Goal: Find specific page/section: Find specific page/section

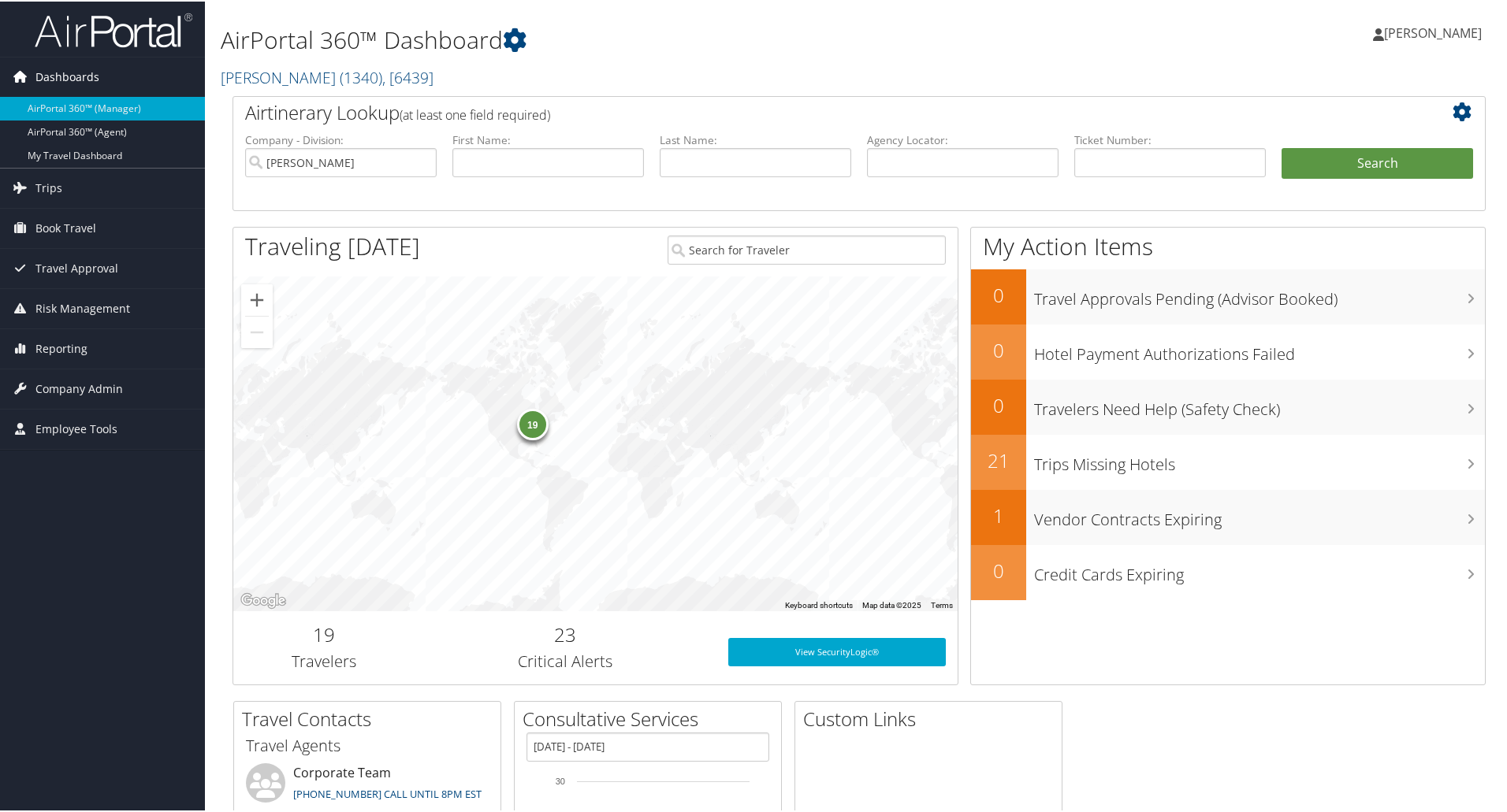
click at [60, 73] on span "Dashboards" at bounding box center [68, 75] width 64 height 39
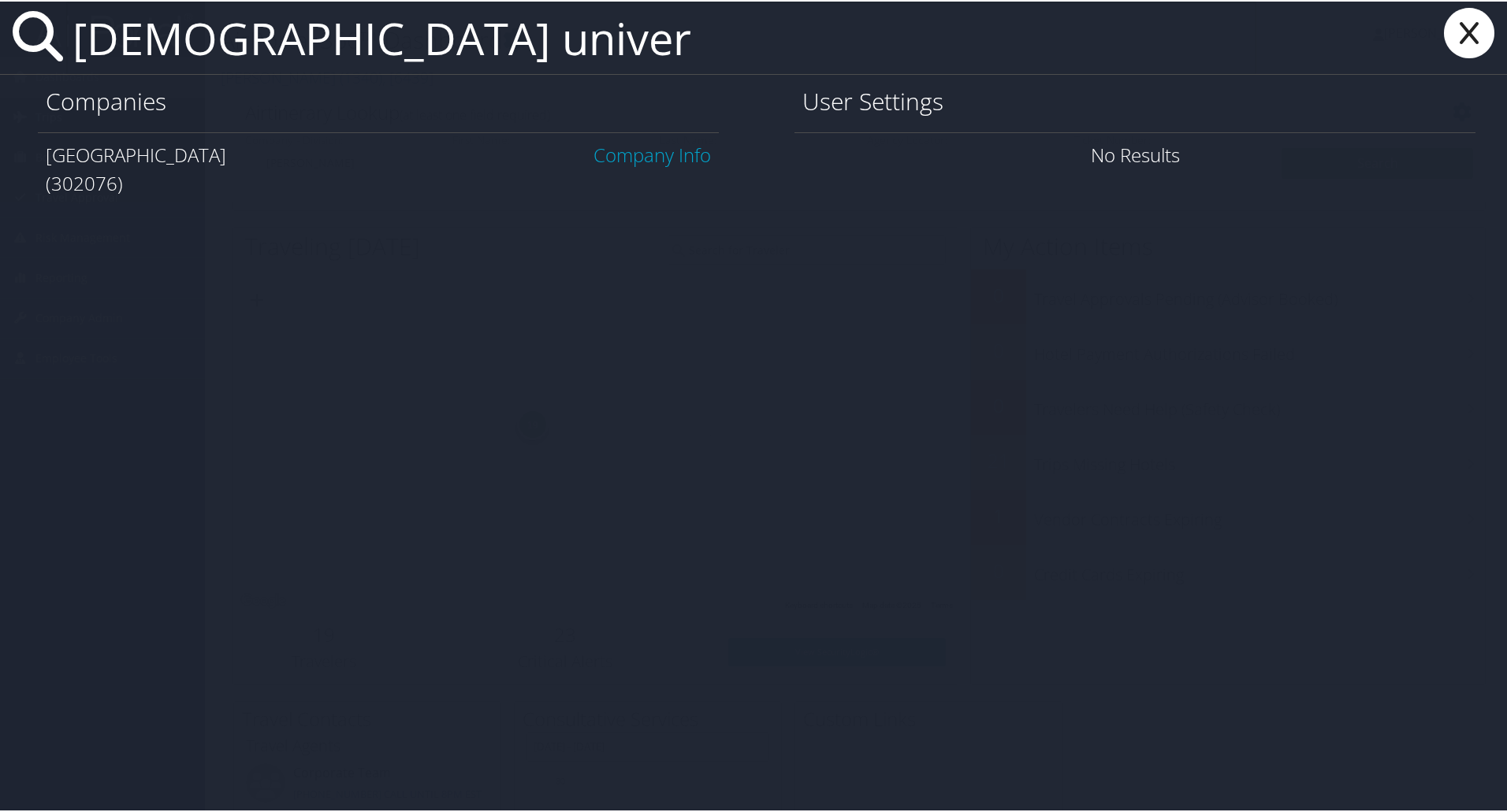
type input "[DEMOGRAPHIC_DATA] univer"
click at [605, 154] on link "Company Info" at bounding box center [652, 153] width 117 height 26
